Goal: Transaction & Acquisition: Purchase product/service

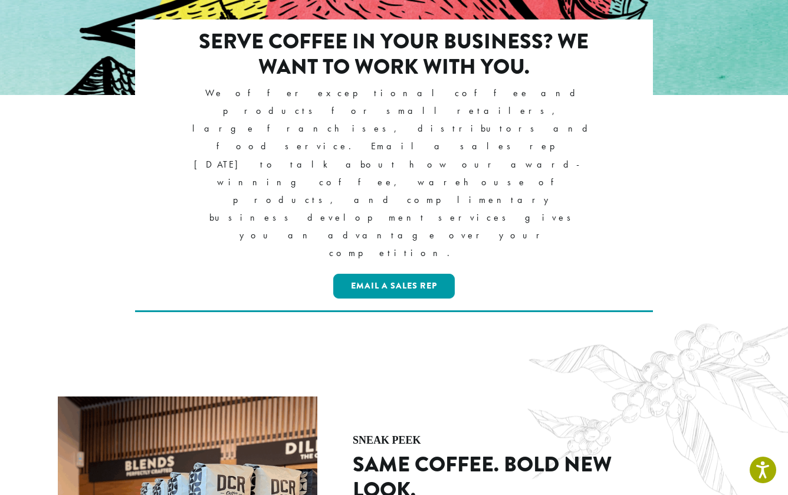
scroll to position [1298, 0]
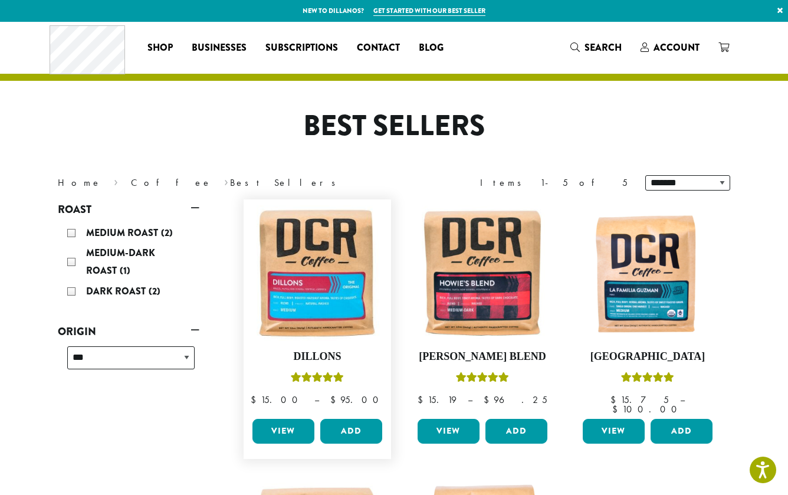
click at [291, 422] on link "View" at bounding box center [283, 431] width 62 height 25
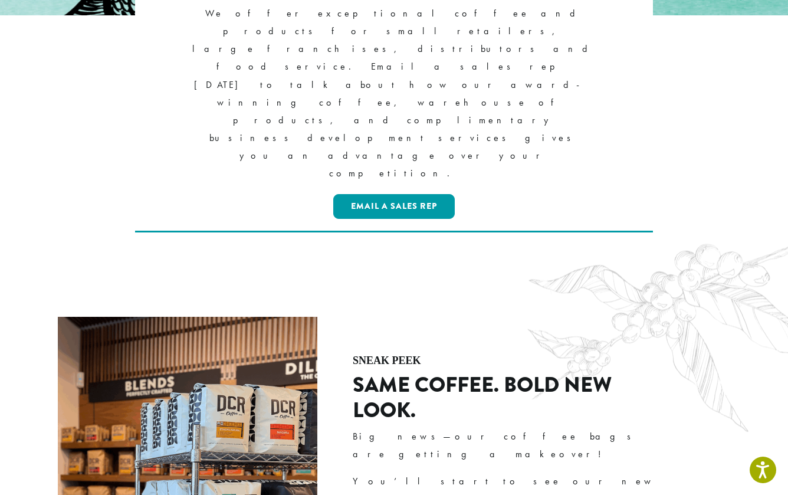
scroll to position [1003, 0]
